Goal: Register for event/course

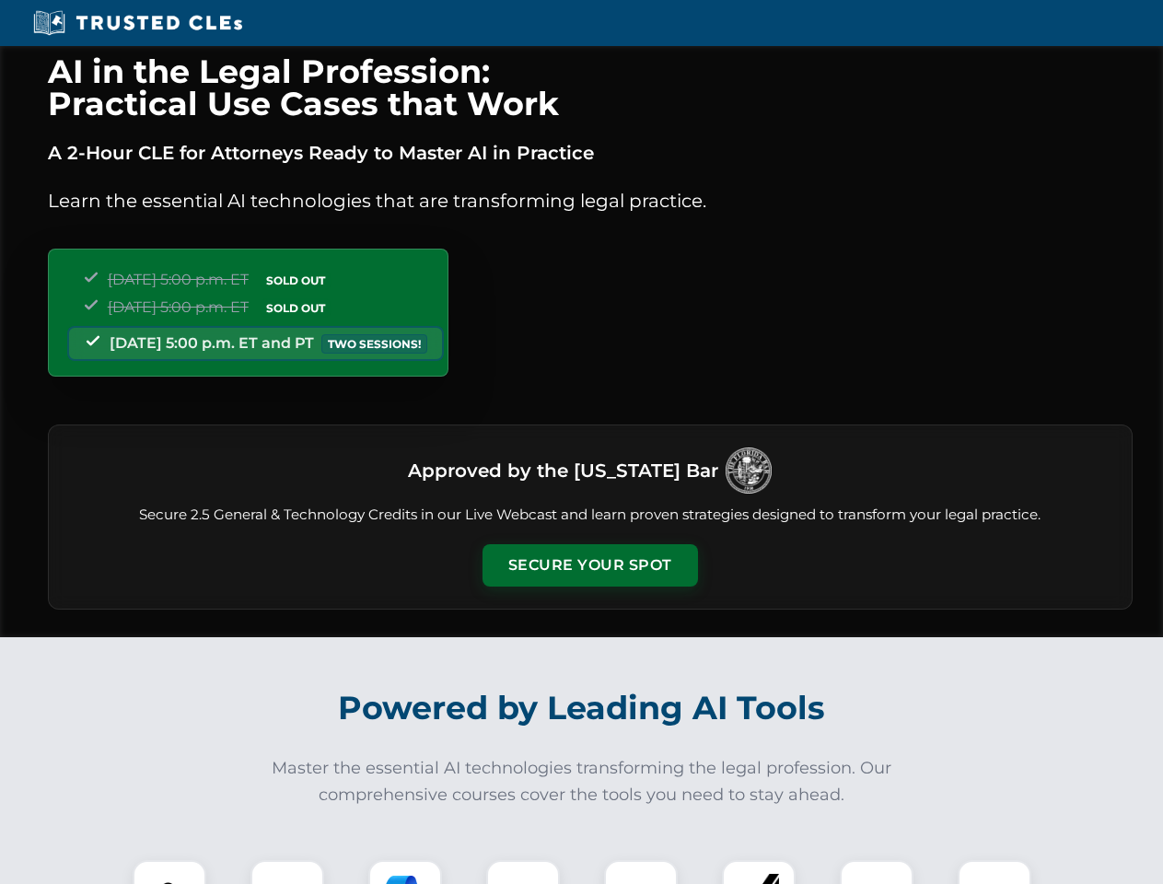
click at [590, 566] on button "Secure Your Spot" at bounding box center [591, 565] width 216 height 42
click at [169, 872] on img at bounding box center [169, 896] width 53 height 53
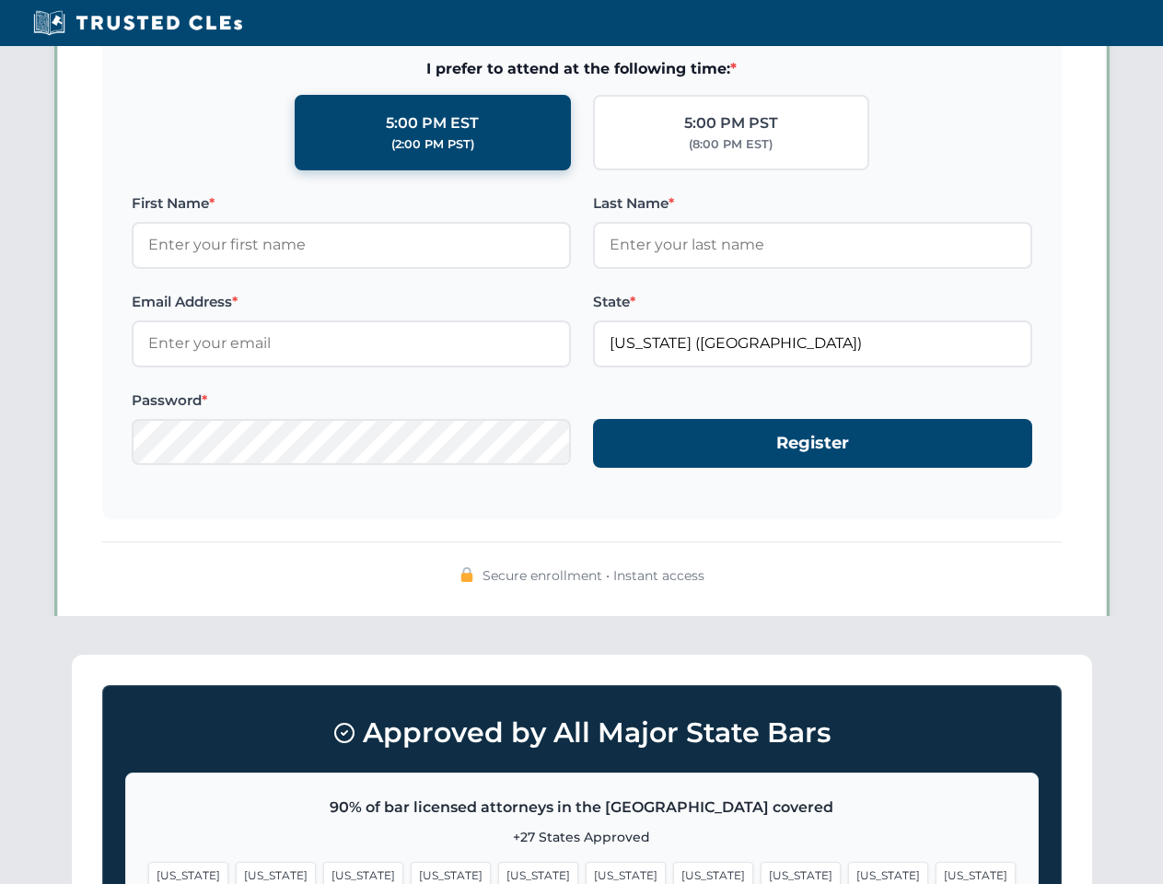
click at [673, 872] on span "[US_STATE]" at bounding box center [713, 875] width 80 height 27
click at [848, 872] on span "[US_STATE]" at bounding box center [888, 875] width 80 height 27
